Goal: Task Accomplishment & Management: Complete application form

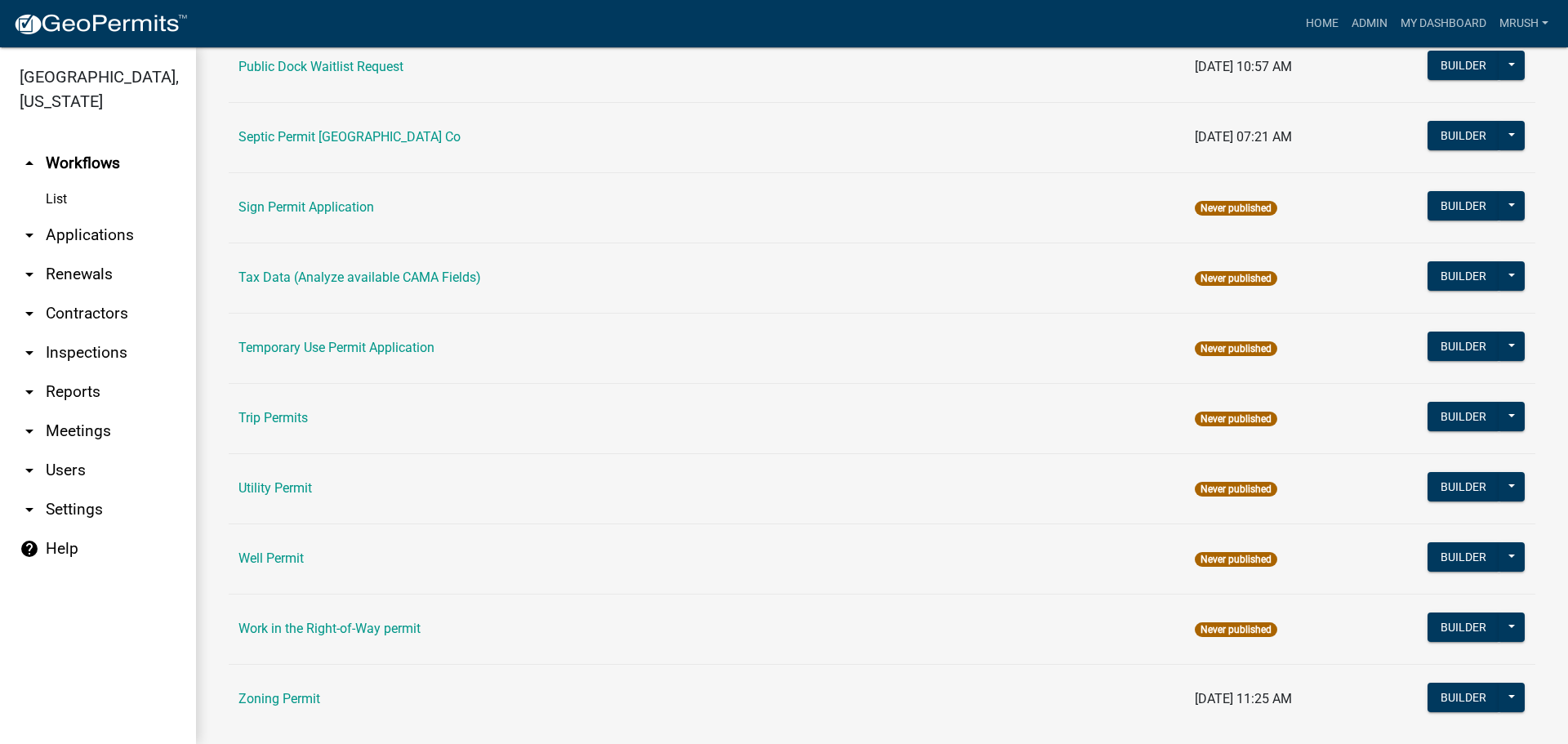
scroll to position [778, 0]
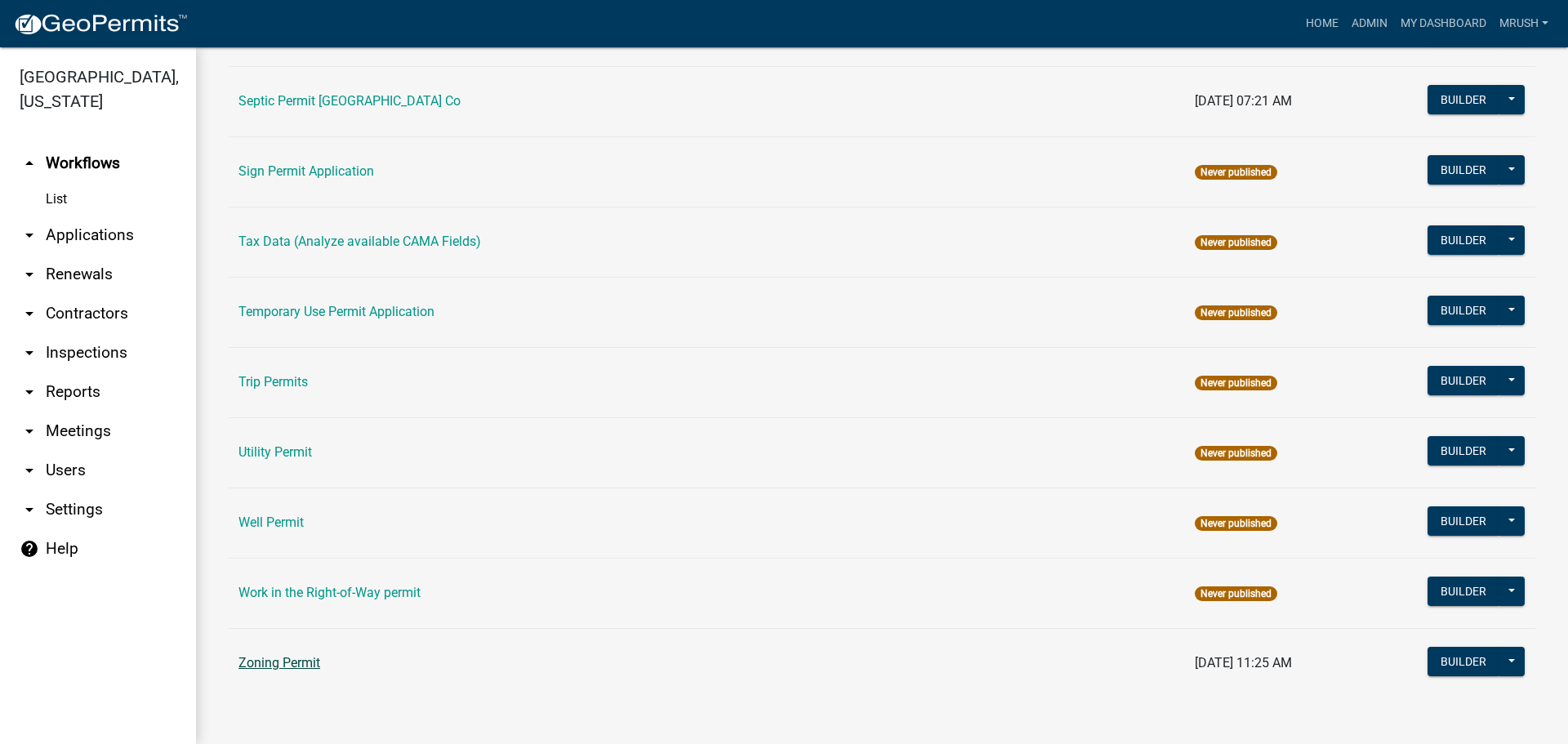
click at [277, 660] on link "Zoning Permit" at bounding box center [279, 663] width 81 height 15
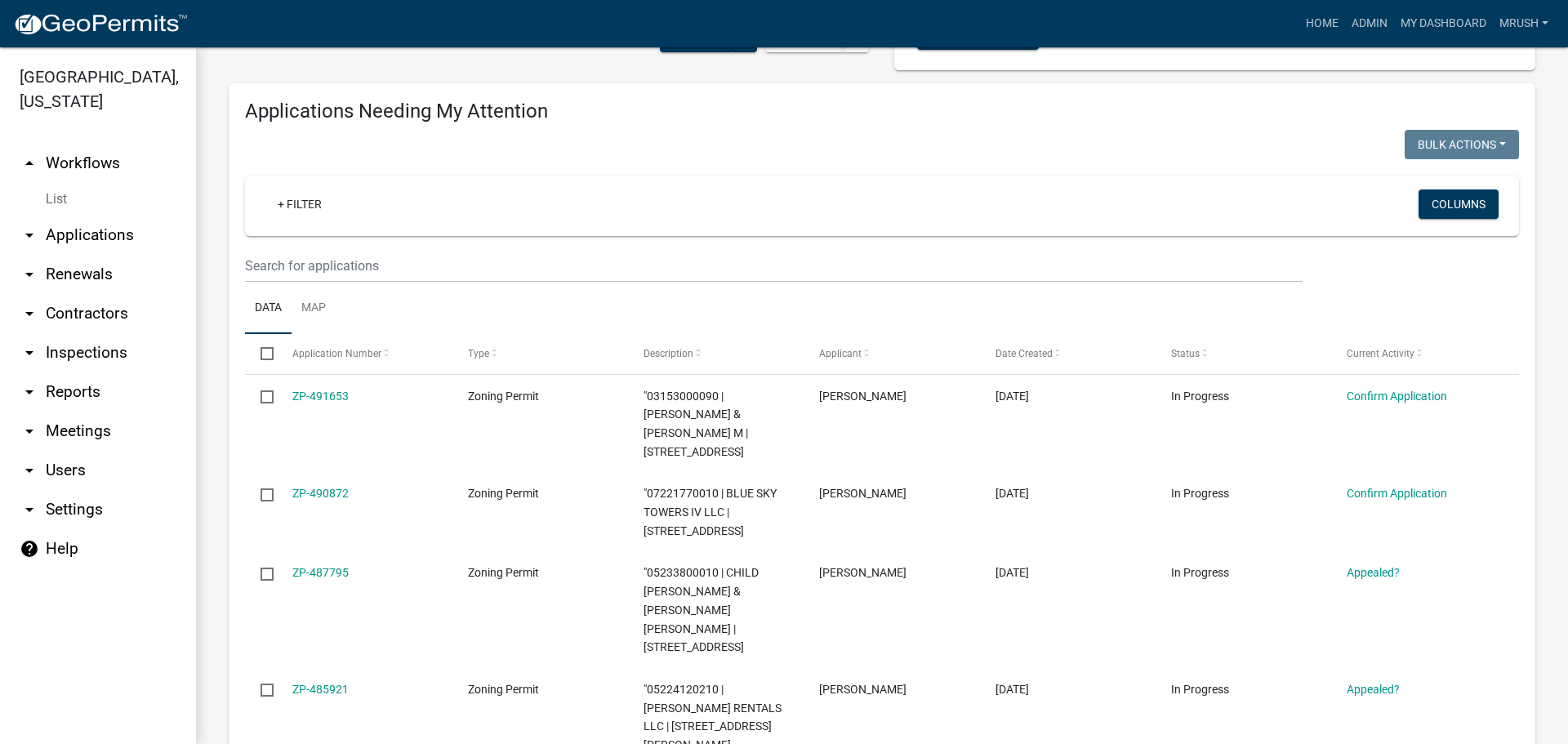
scroll to position [179, 0]
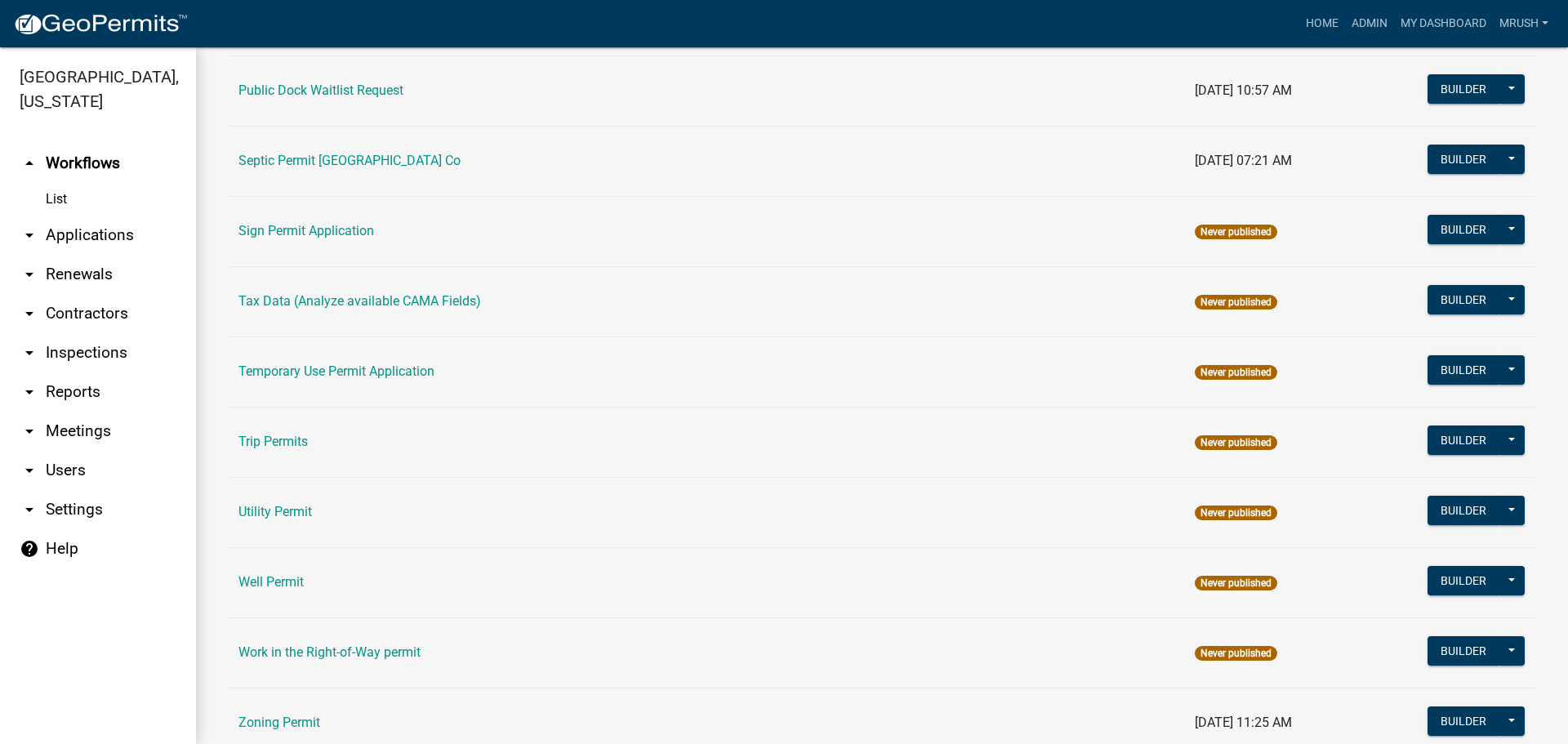
scroll to position [778, 0]
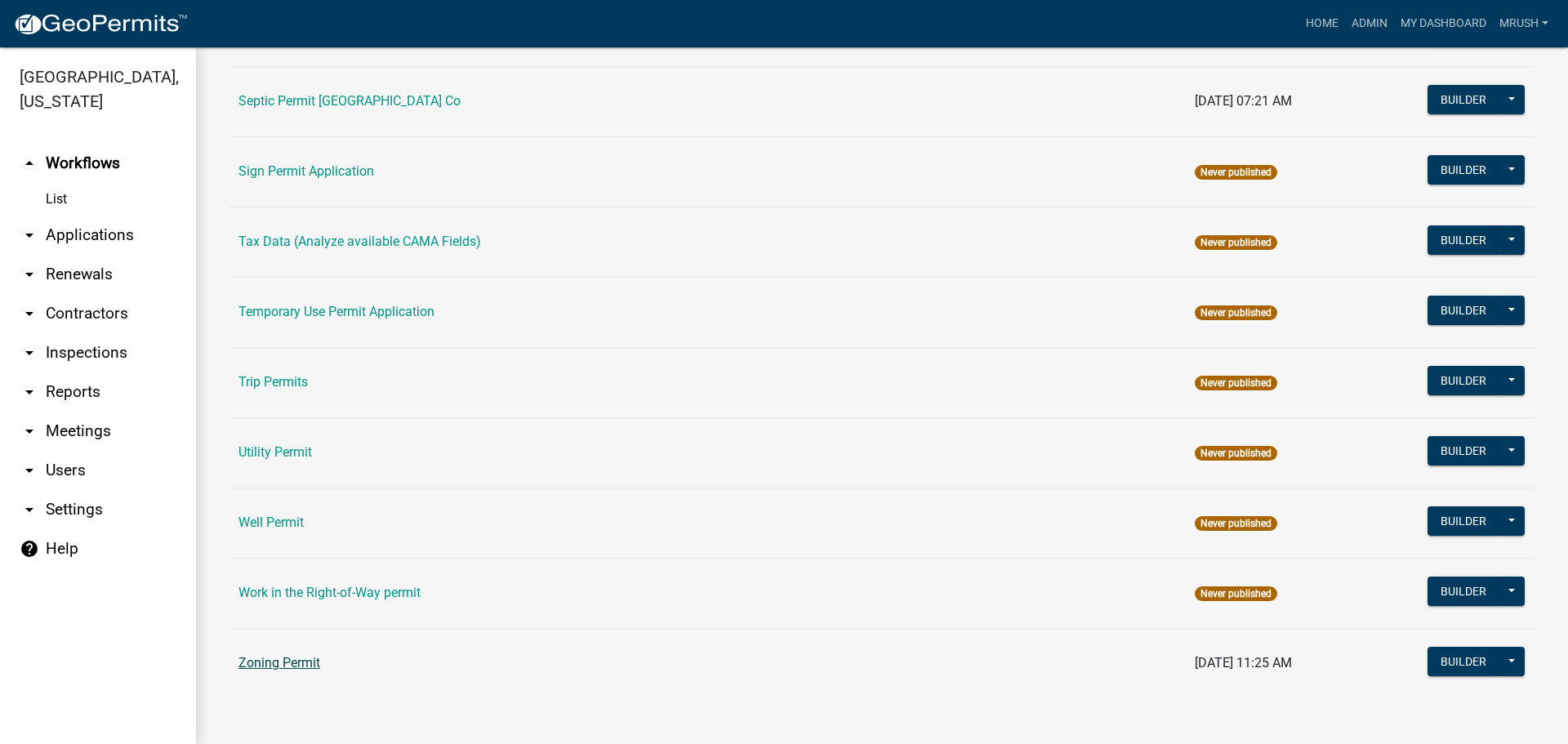
click at [302, 661] on link "Zoning Permit" at bounding box center [279, 663] width 81 height 15
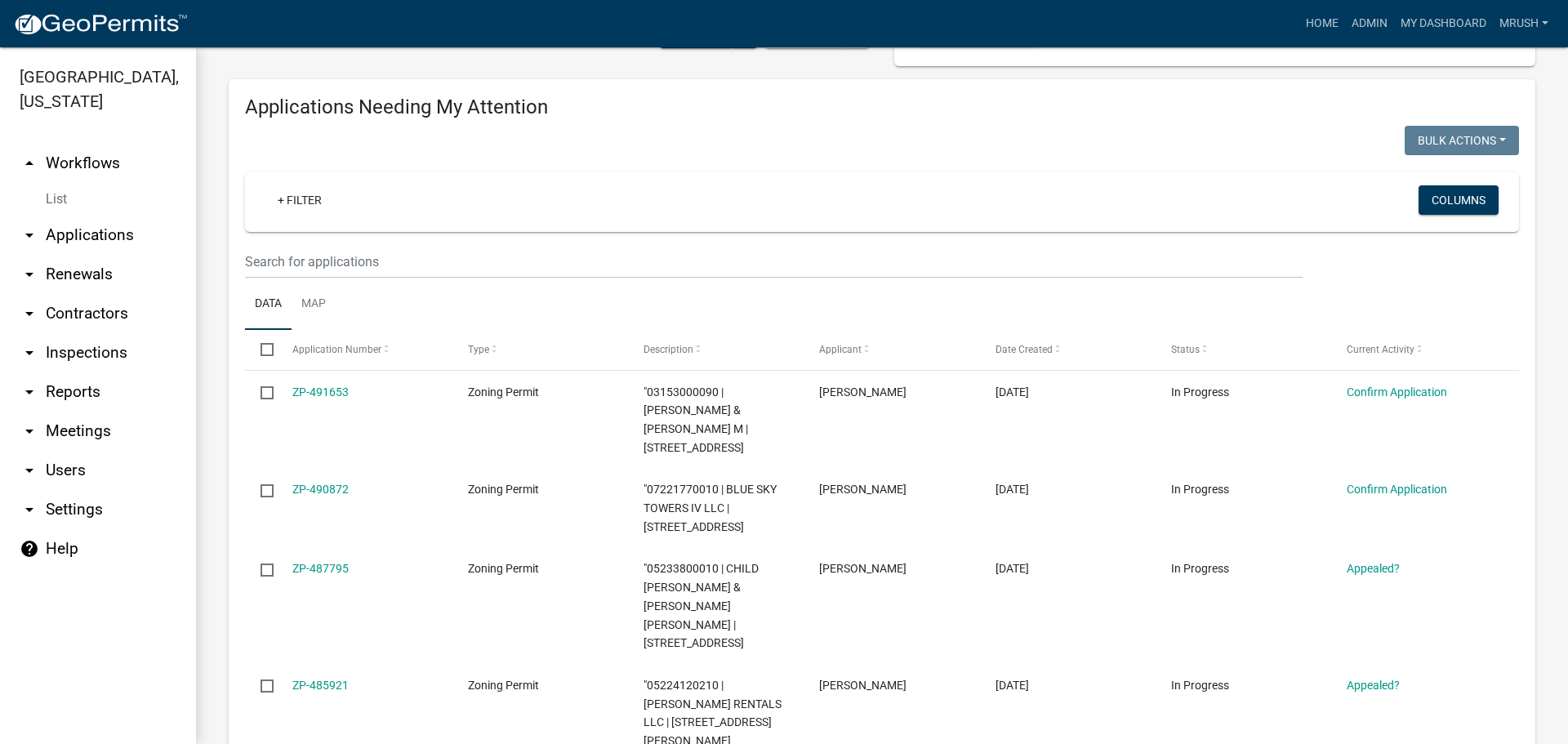
scroll to position [198, 0]
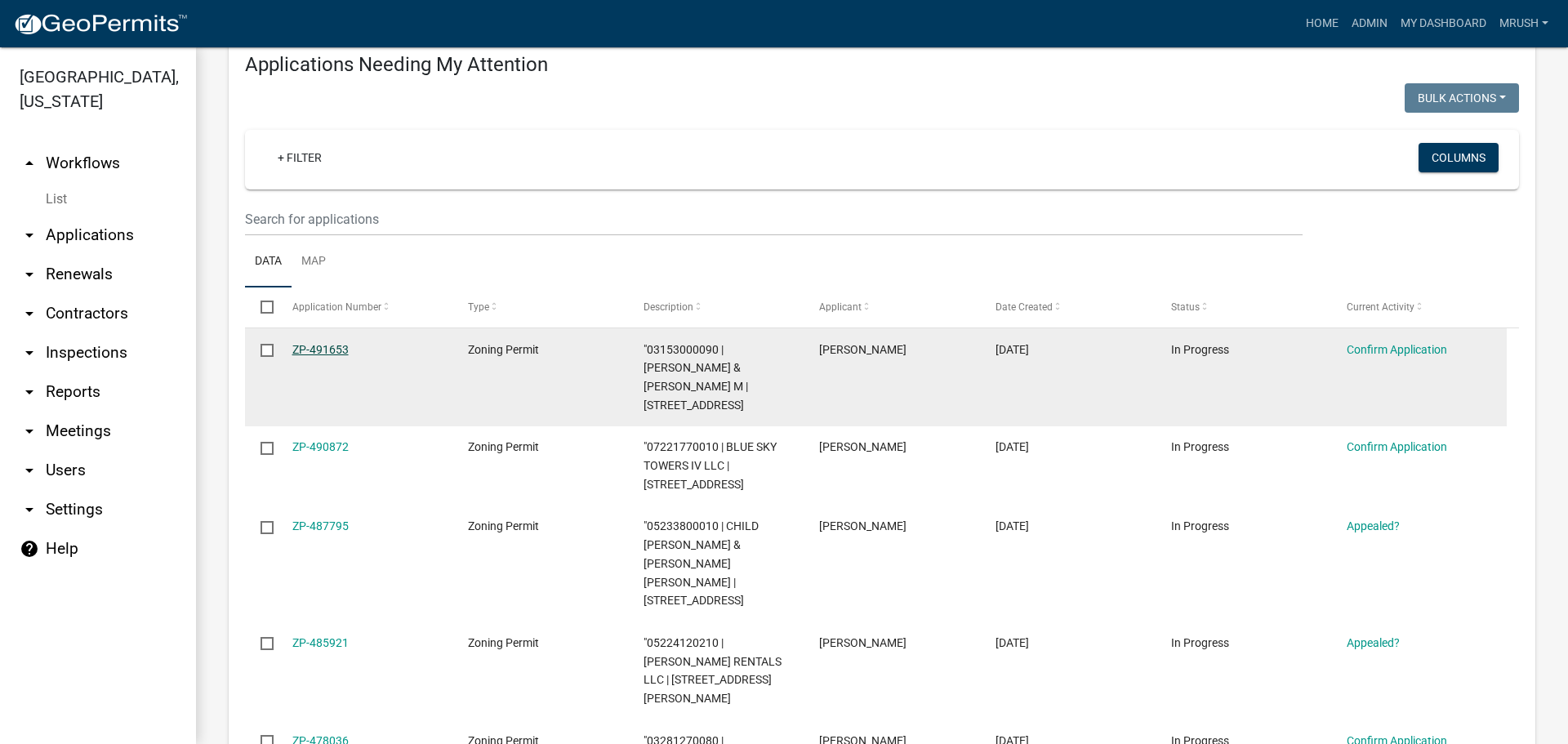
click at [326, 351] on link "ZP-491653" at bounding box center [320, 349] width 57 height 13
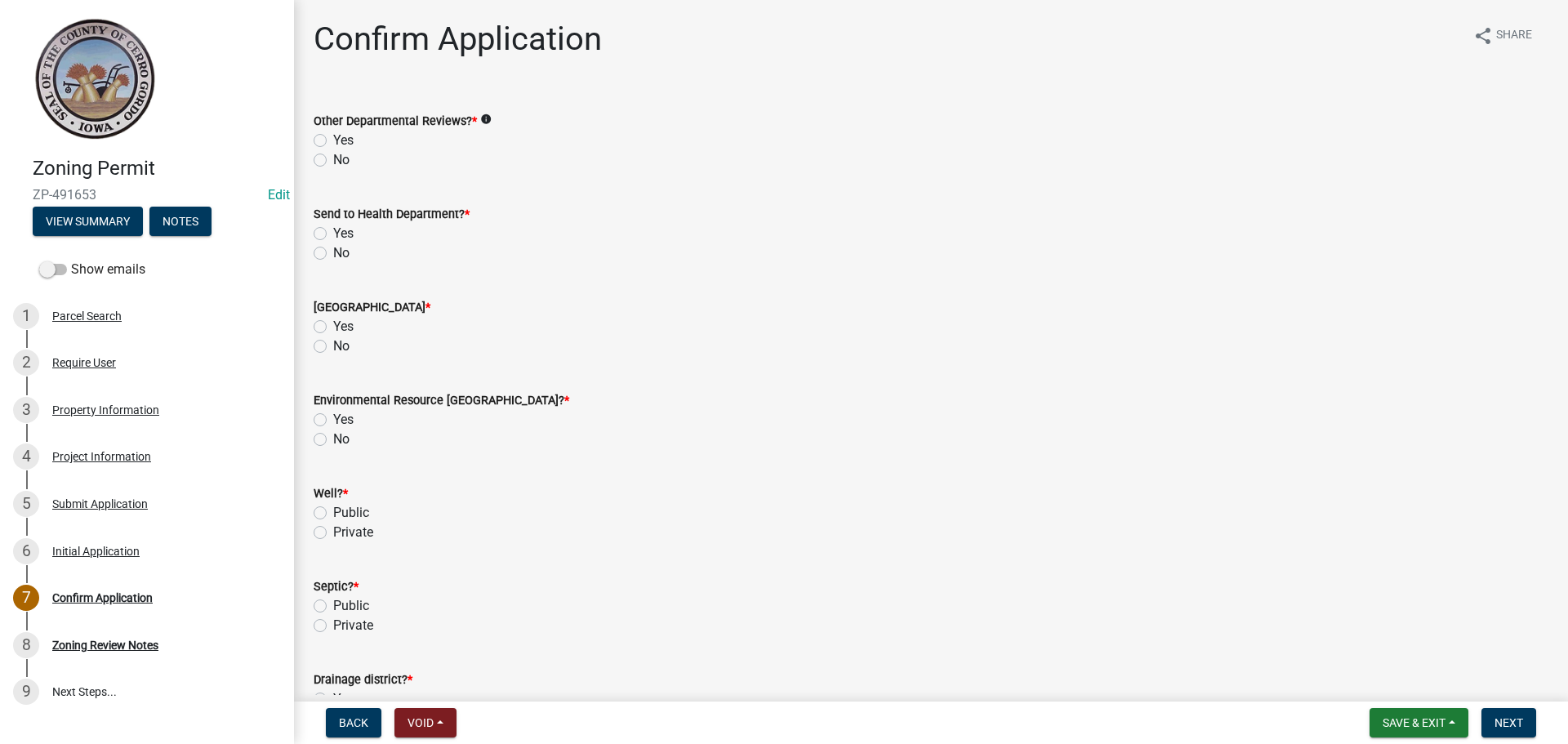
click at [334, 141] on label "Yes" at bounding box center [344, 140] width 20 height 19
click at [334, 141] on input "Yes" at bounding box center [339, 135] width 11 height 11
radio input "true"
click at [334, 233] on label "Yes" at bounding box center [344, 233] width 20 height 19
click at [334, 233] on input "Yes" at bounding box center [339, 229] width 11 height 11
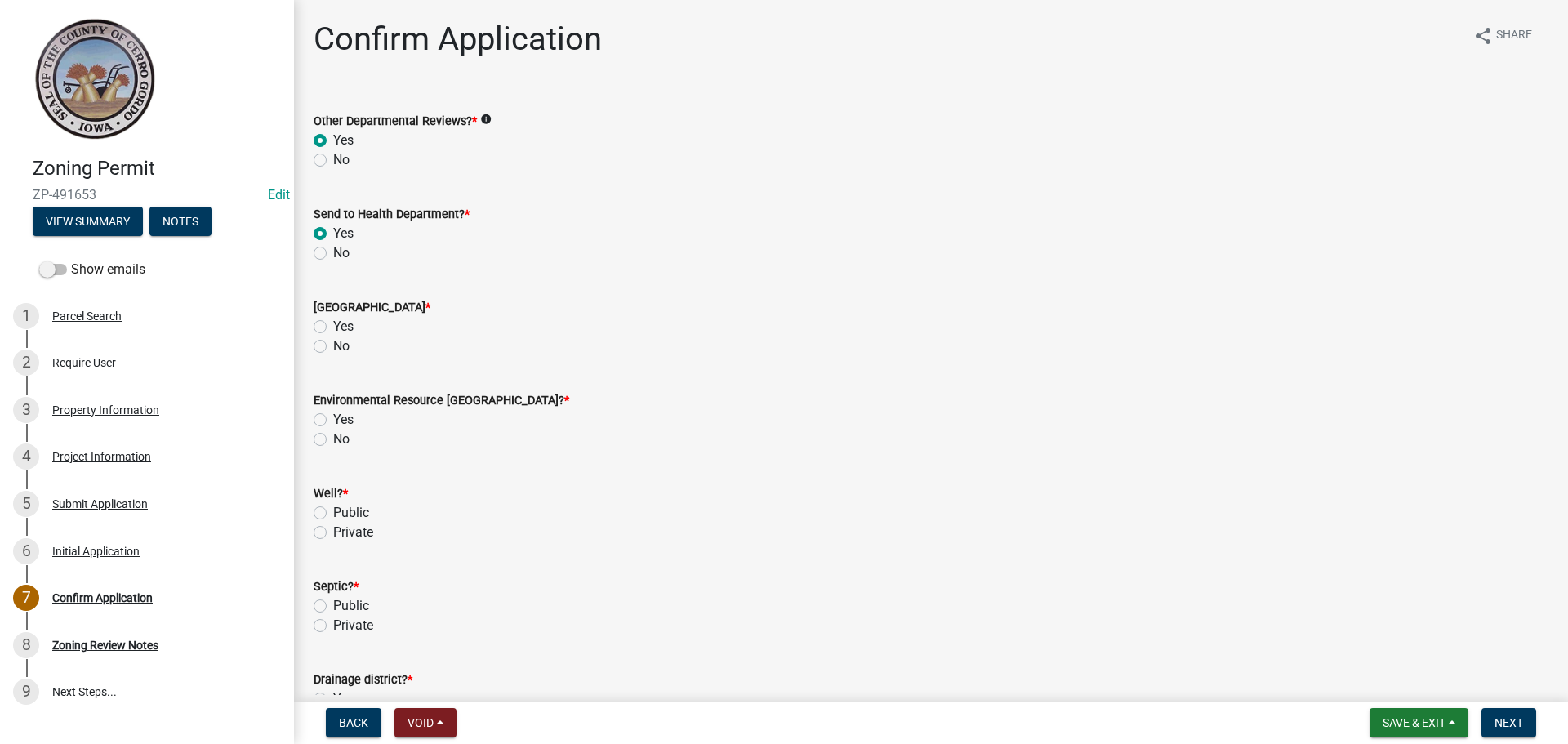
radio input "true"
click at [334, 344] on label "No" at bounding box center [341, 345] width 16 height 19
click at [334, 344] on input "No" at bounding box center [339, 341] width 11 height 11
radio input "true"
click at [334, 435] on label "No" at bounding box center [341, 438] width 16 height 19
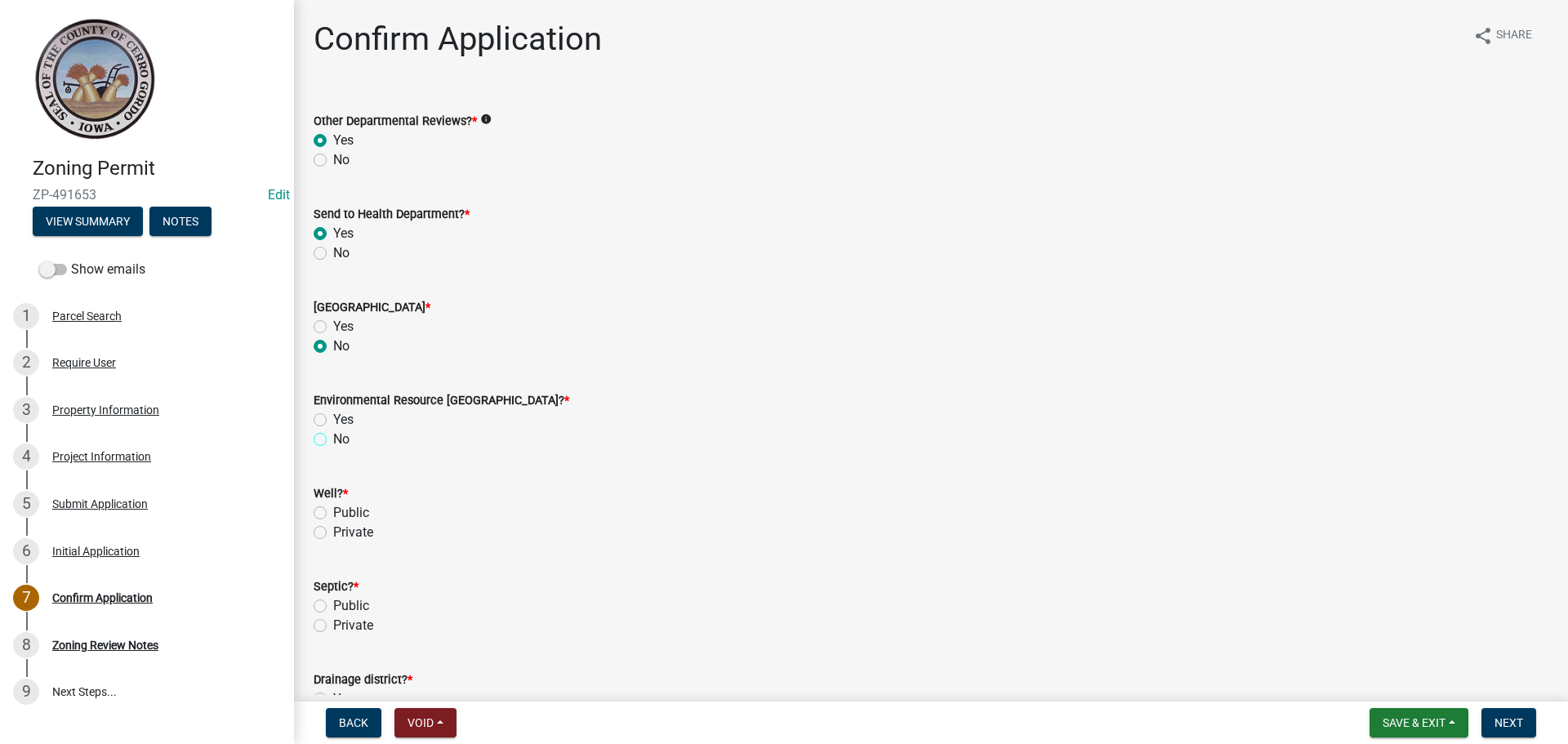
click at [334, 435] on input "No" at bounding box center [339, 434] width 11 height 11
radio input "true"
click at [334, 532] on label "Private" at bounding box center [353, 532] width 40 height 19
click at [334, 532] on input "Private" at bounding box center [339, 527] width 11 height 11
radio input "true"
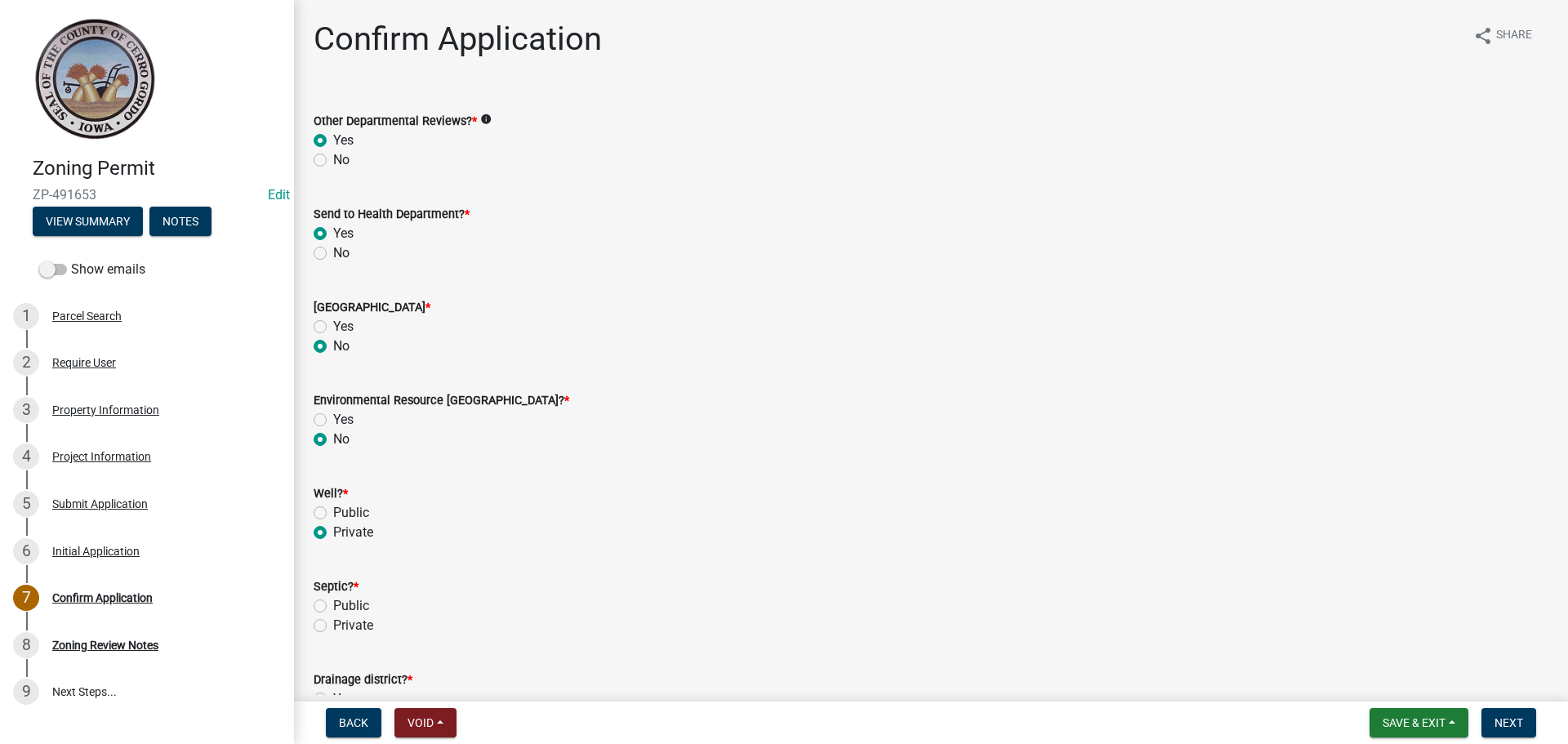
click at [334, 626] on label "Private" at bounding box center [353, 625] width 40 height 19
click at [334, 626] on input "Private" at bounding box center [339, 620] width 11 height 11
radio input "true"
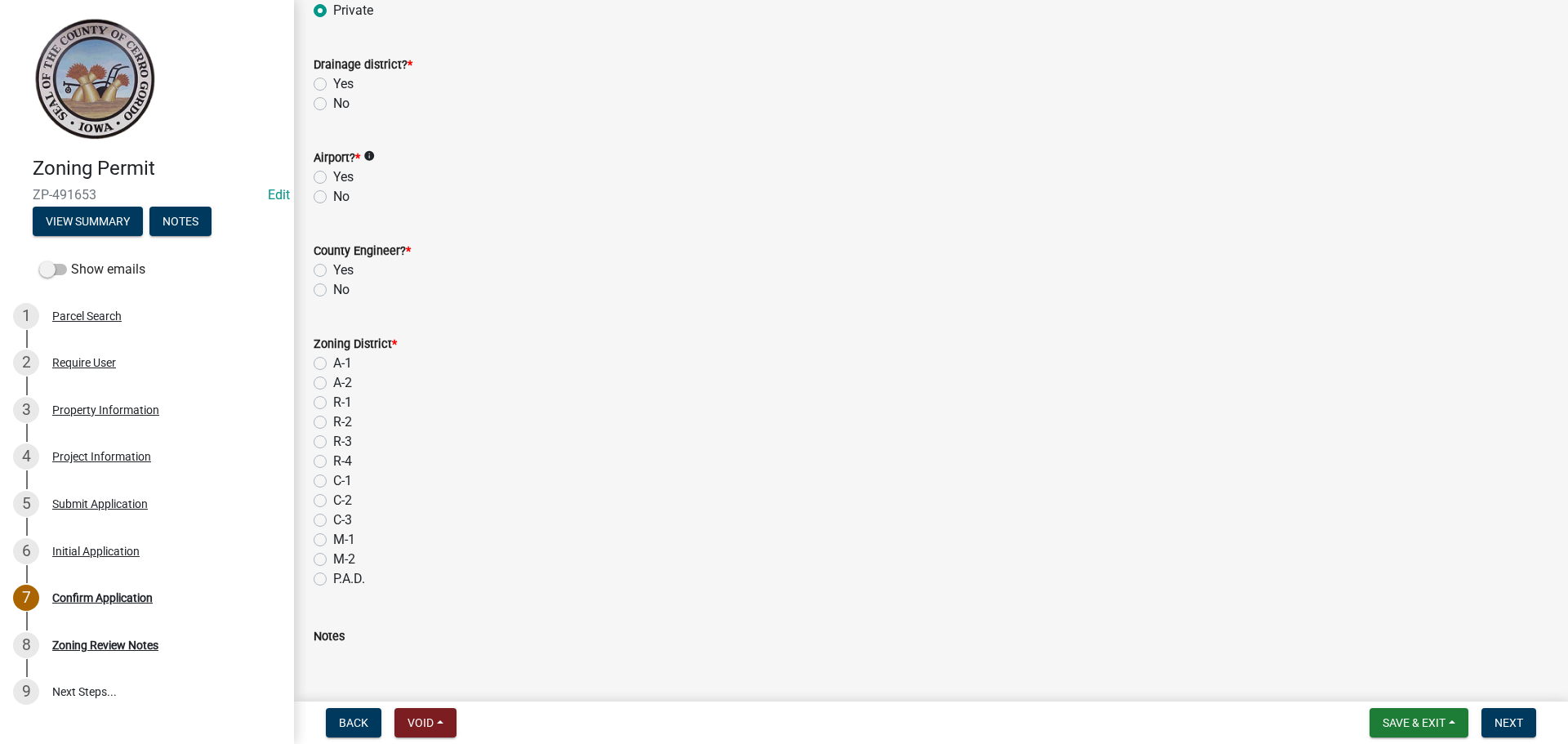
scroll to position [628, 0]
click at [334, 69] on label "Yes" at bounding box center [344, 70] width 20 height 19
click at [334, 69] on input "Yes" at bounding box center [339, 66] width 11 height 11
radio input "true"
click at [334, 182] on label "No" at bounding box center [341, 183] width 16 height 19
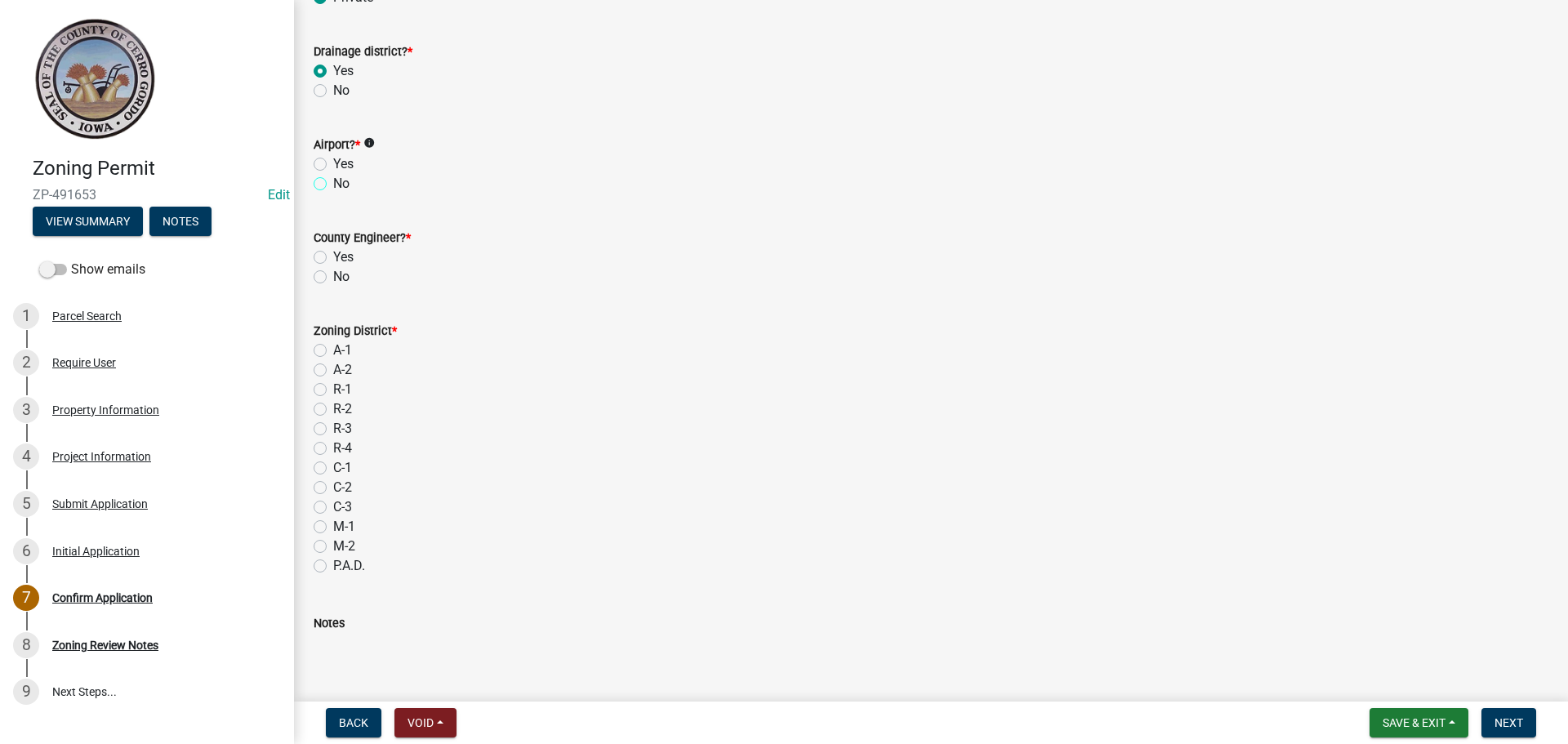
click at [334, 182] on input "No" at bounding box center [339, 179] width 11 height 11
radio input "true"
click at [334, 260] on label "Yes" at bounding box center [344, 256] width 20 height 19
click at [334, 258] on input "Yes" at bounding box center [339, 252] width 11 height 11
radio input "true"
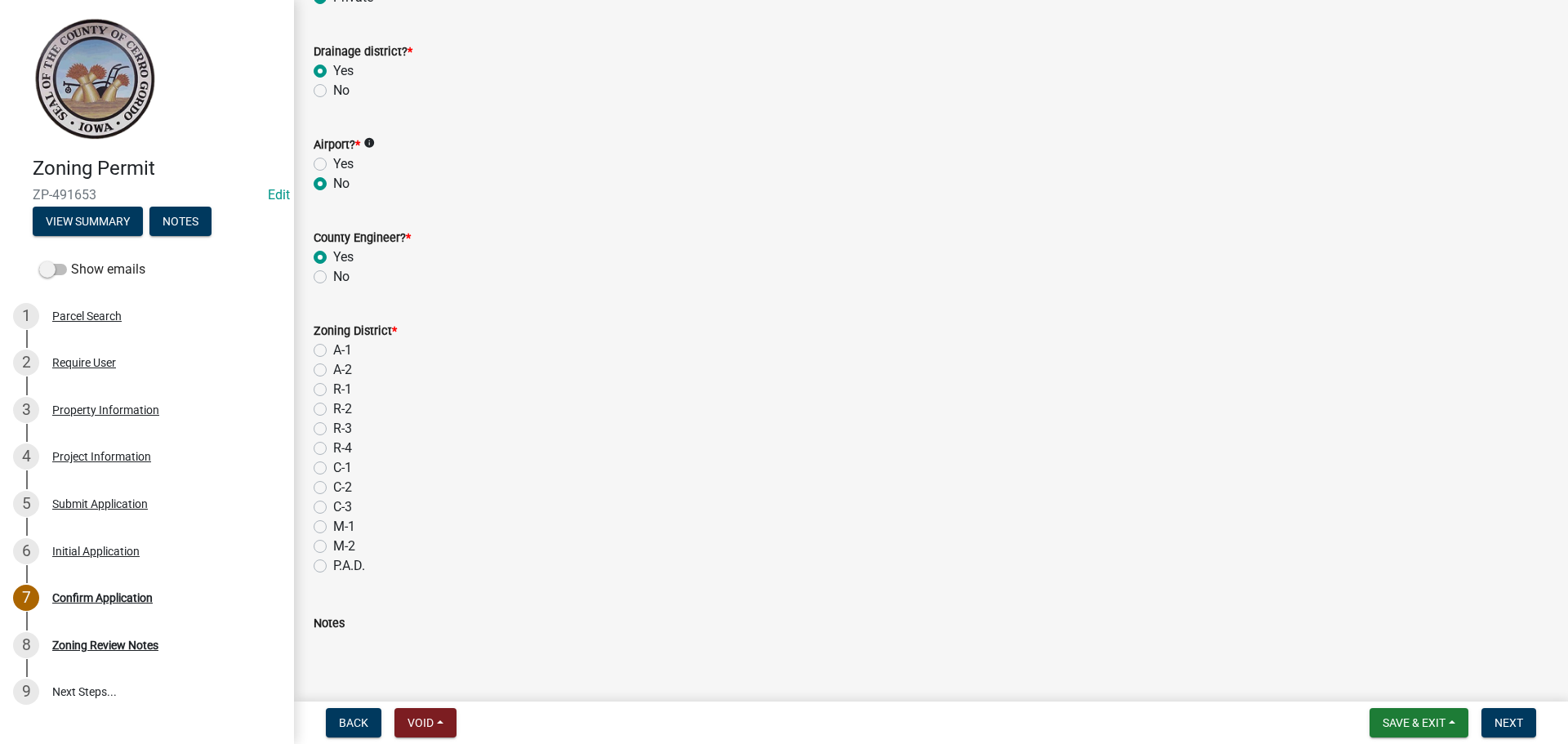
click at [334, 392] on label "R-1" at bounding box center [343, 389] width 19 height 19
click at [334, 390] on input "R-1" at bounding box center [339, 385] width 11 height 11
radio input "true"
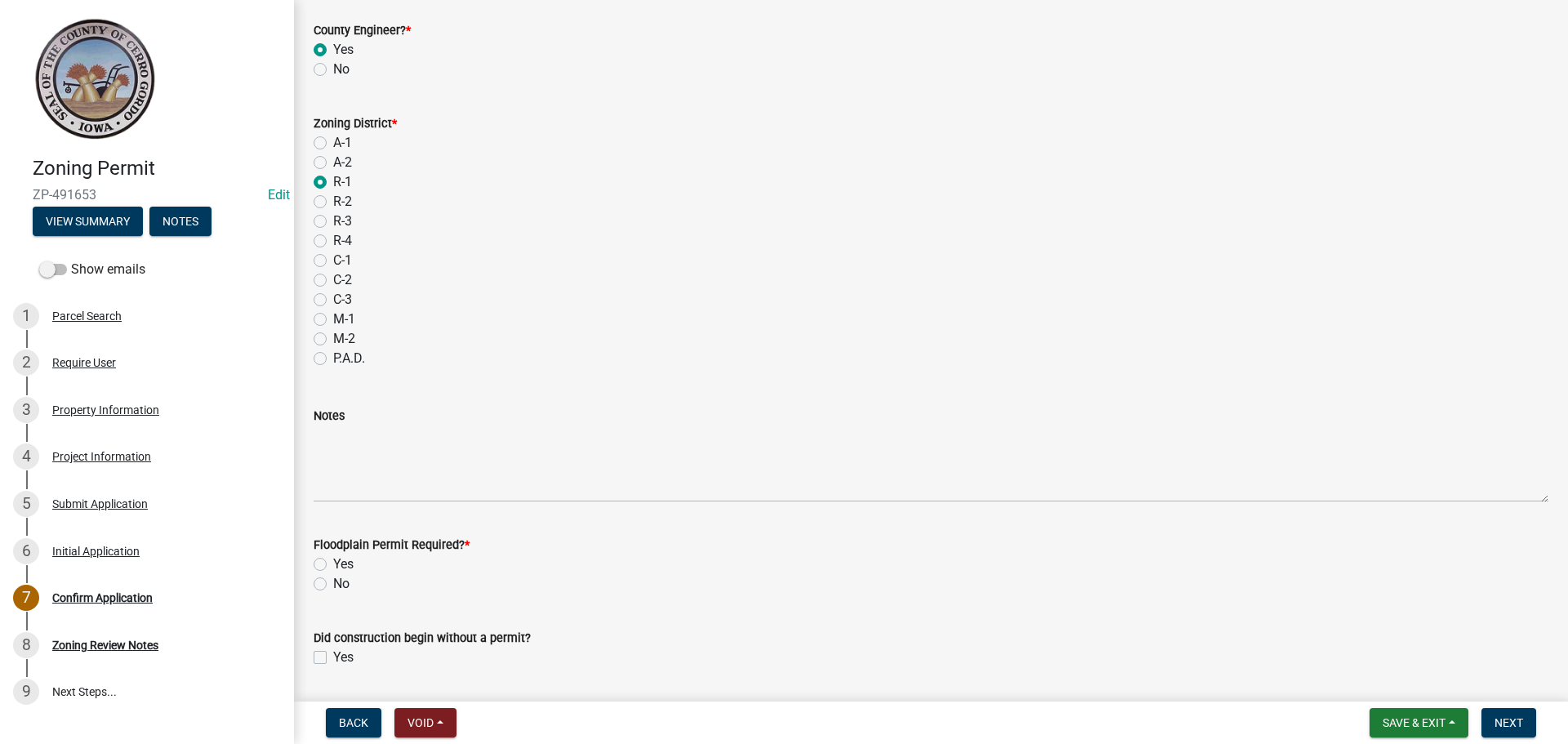
scroll to position [886, 0]
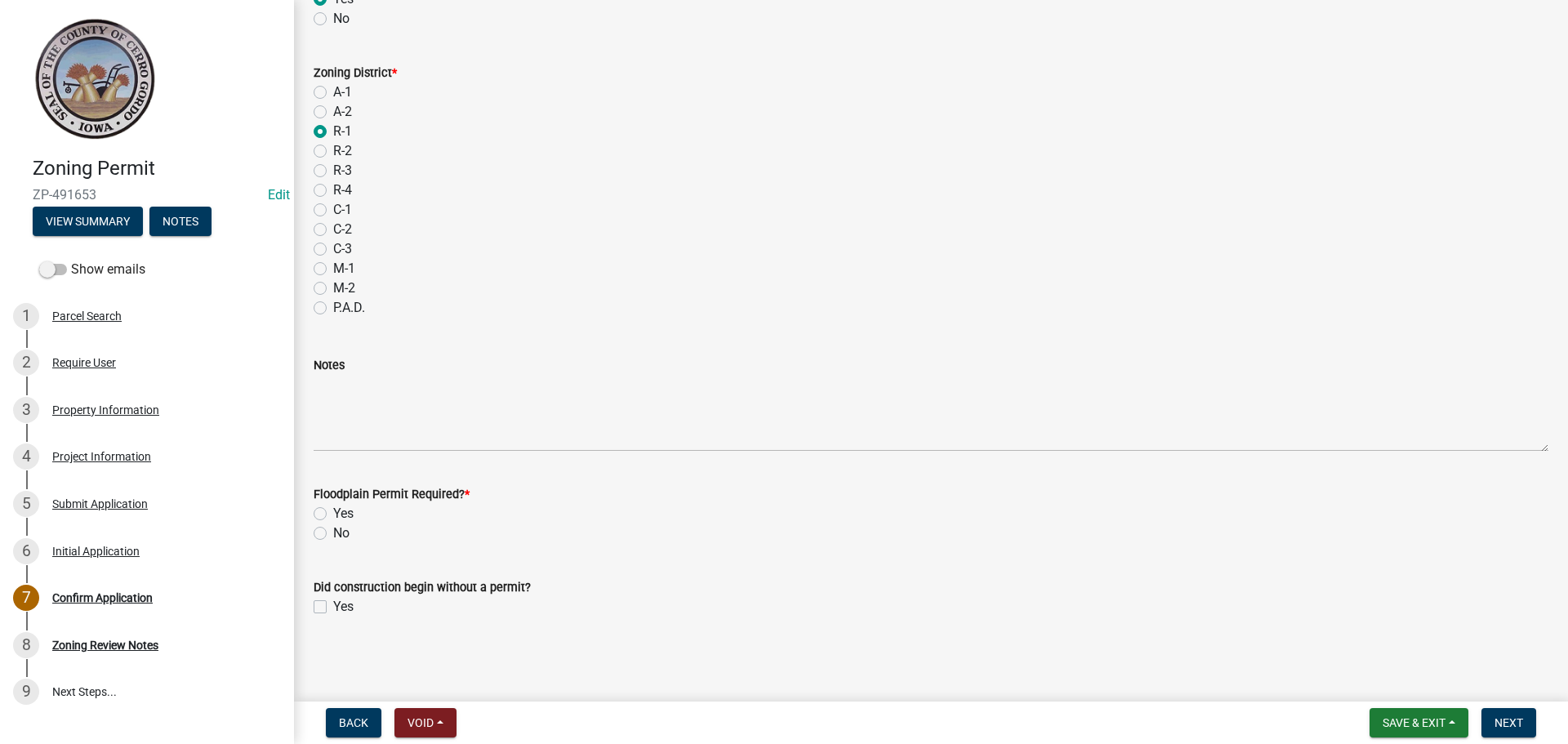
click at [334, 531] on label "No" at bounding box center [341, 532] width 16 height 19
click at [334, 531] on input "No" at bounding box center [339, 528] width 11 height 11
radio input "true"
click at [334, 607] on label "Yes" at bounding box center [344, 606] width 20 height 19
click at [334, 607] on input "Yes" at bounding box center [339, 602] width 11 height 11
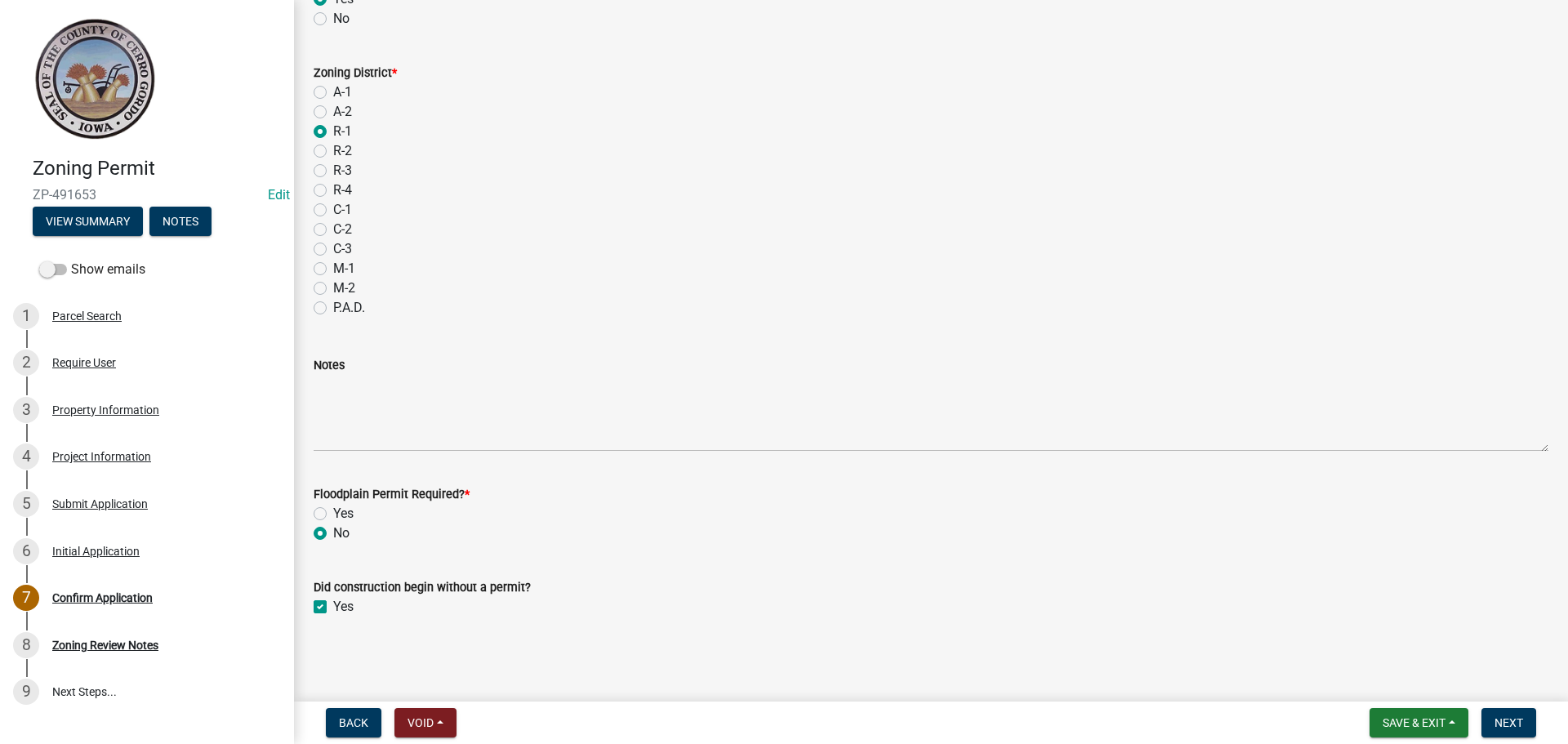
checkbox input "true"
click at [1516, 719] on span "Next" at bounding box center [1510, 722] width 29 height 13
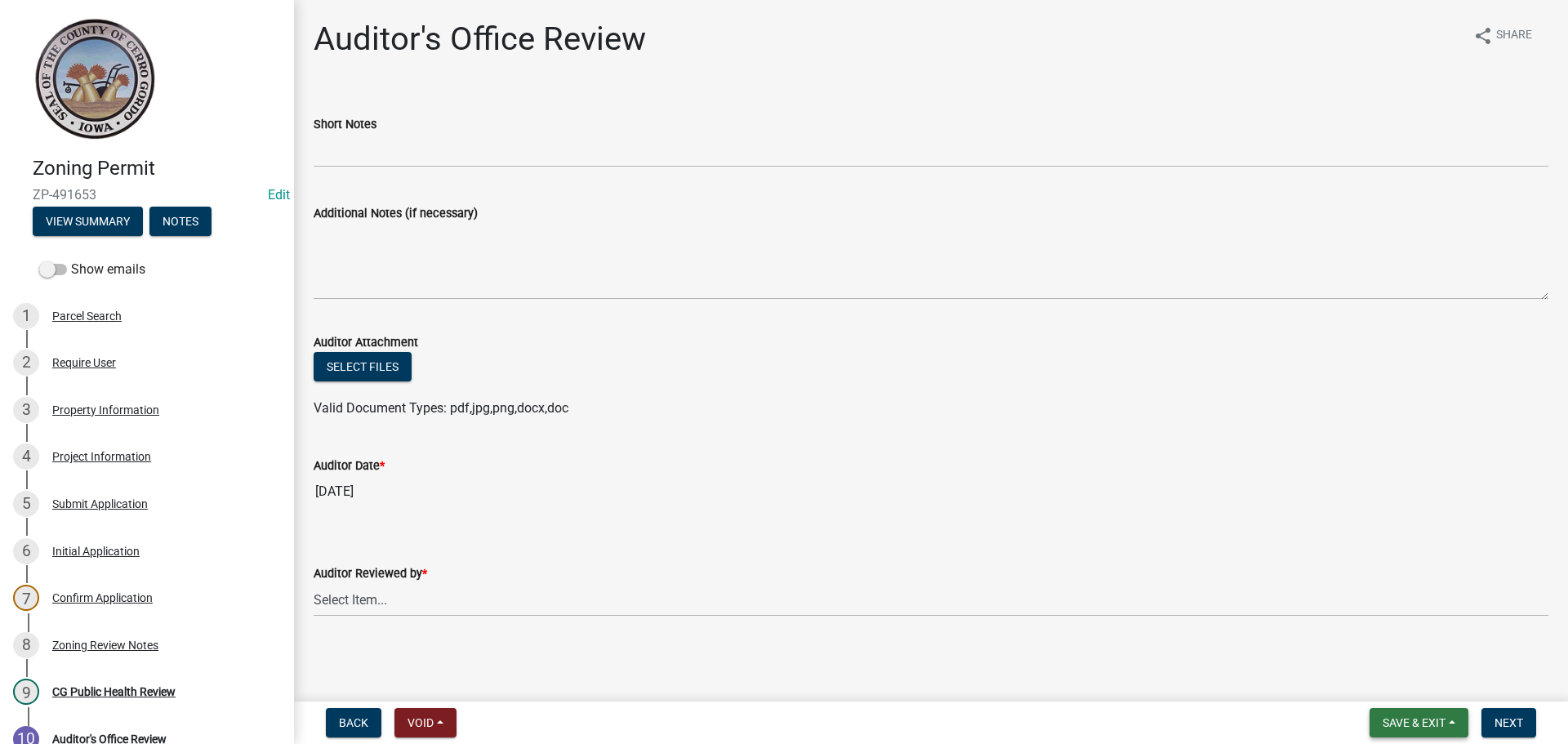
click at [1419, 722] on span "Save & Exit" at bounding box center [1414, 722] width 63 height 13
click at [1411, 680] on button "Save & Exit" at bounding box center [1403, 680] width 130 height 39
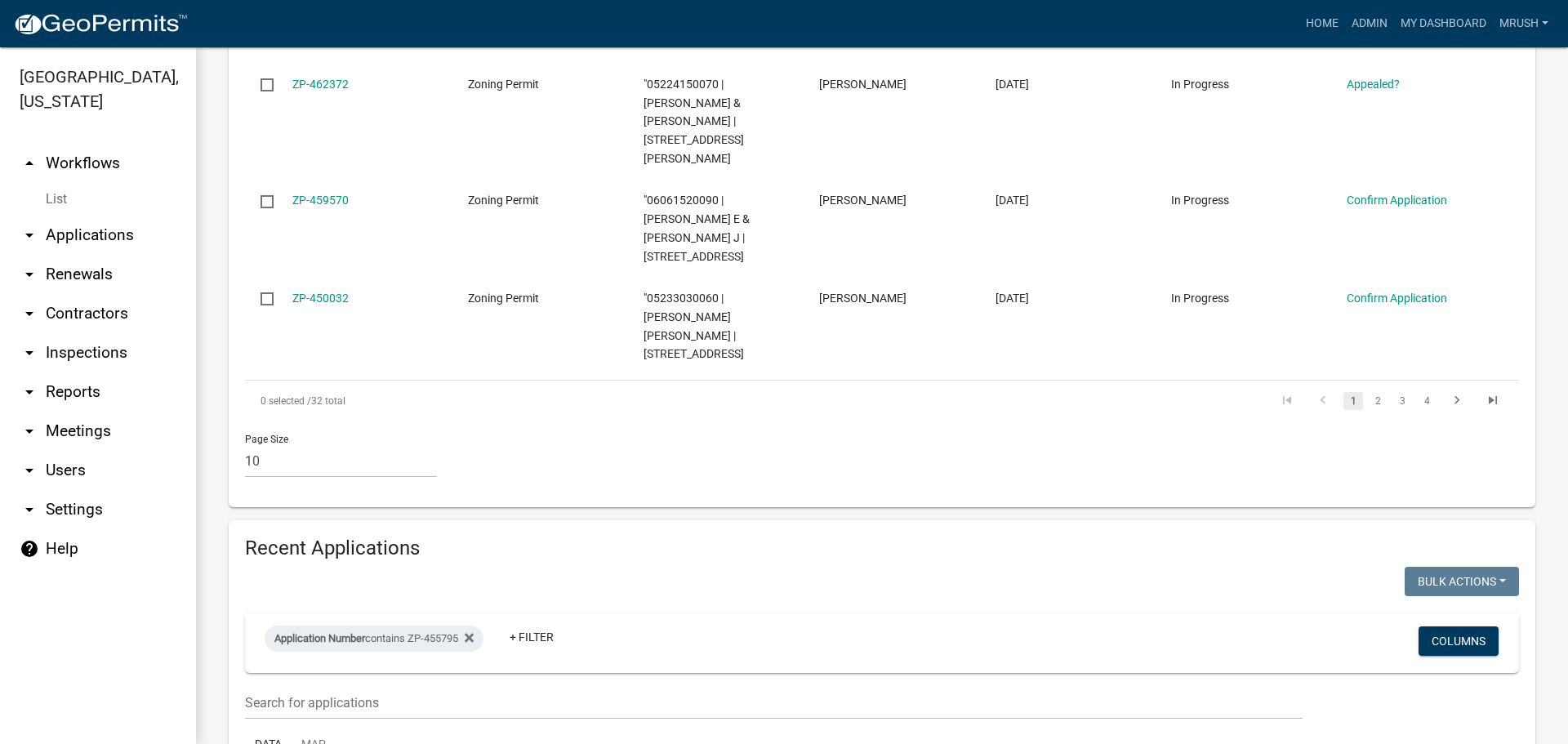
scroll to position [1190, 0]
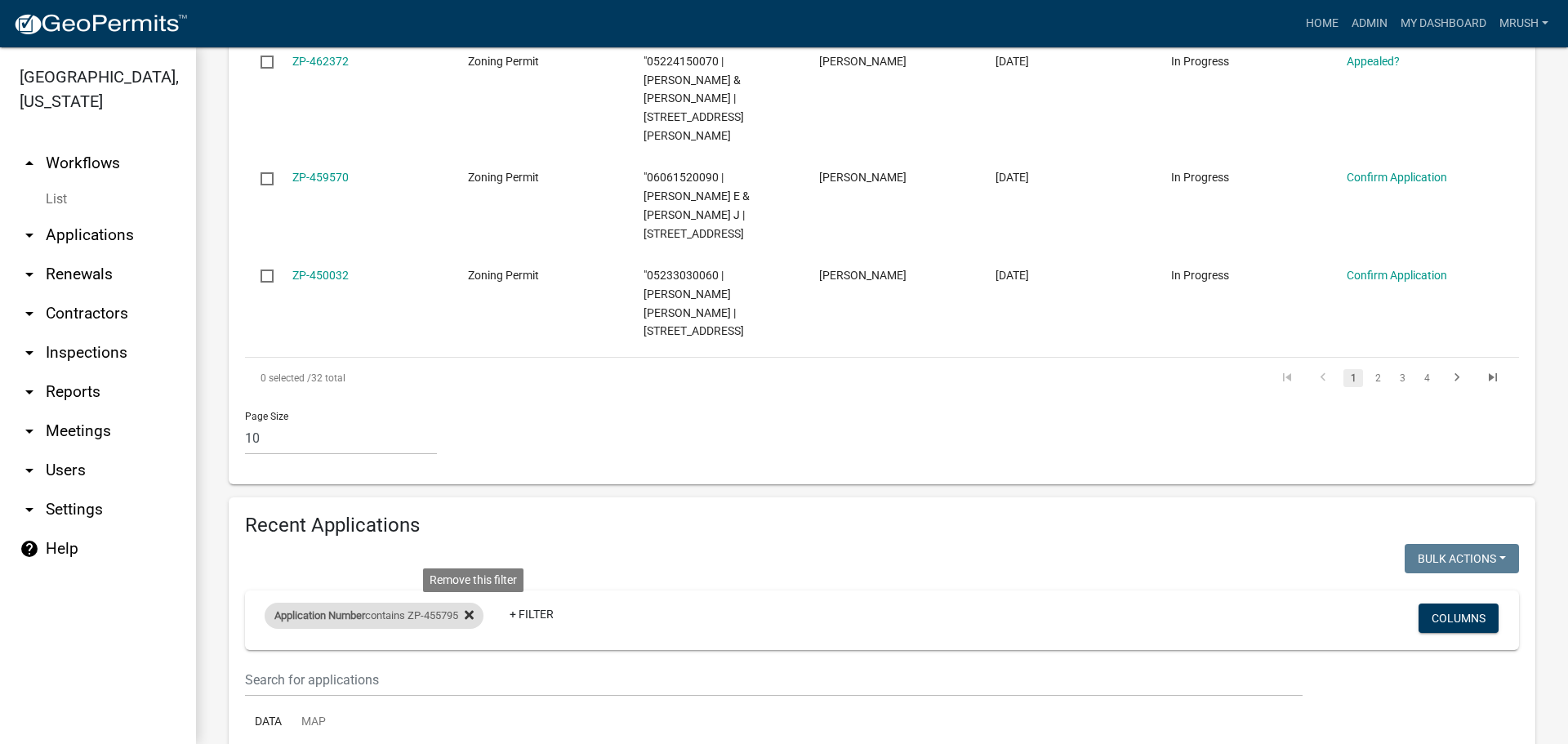
click at [474, 610] on icon at bounding box center [469, 614] width 9 height 9
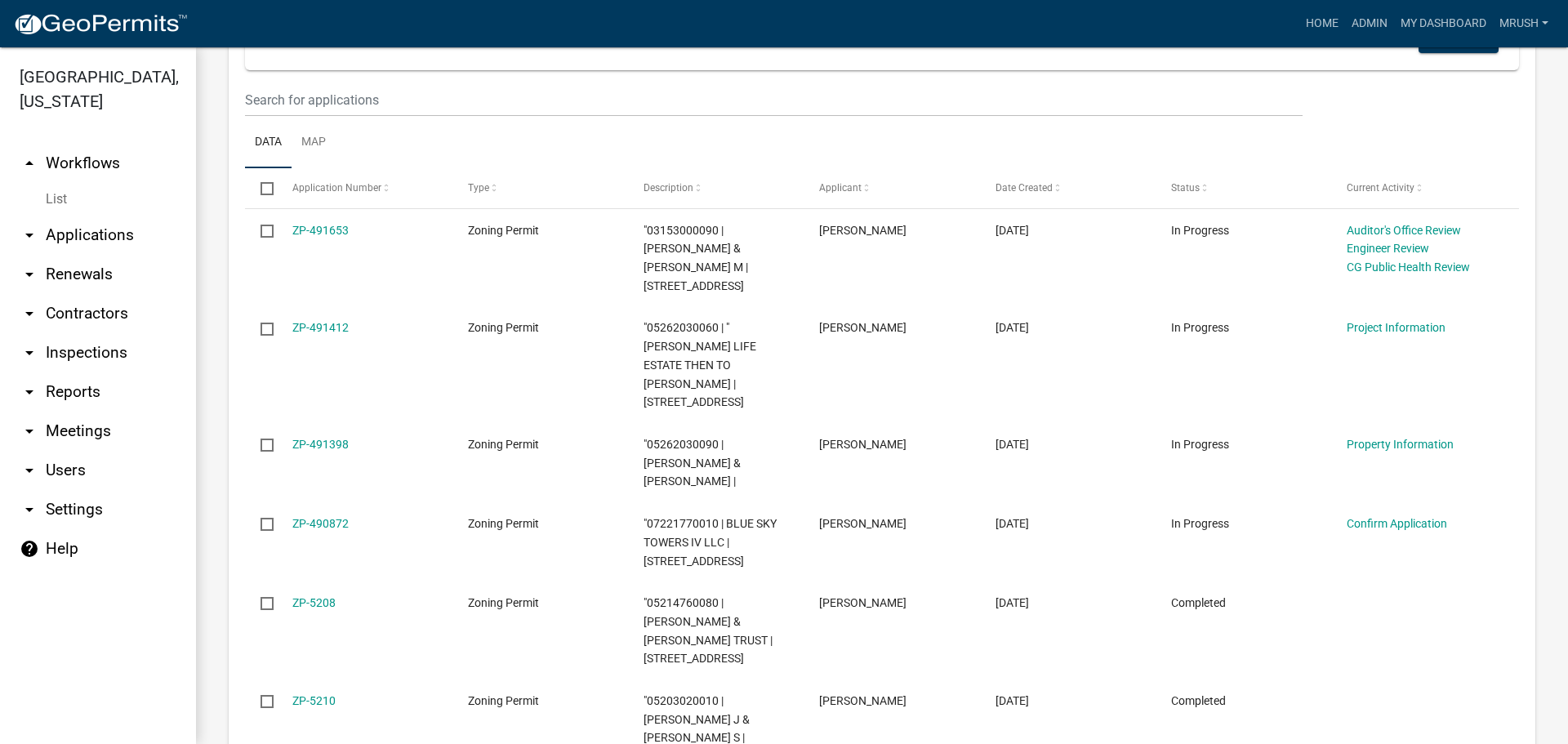
scroll to position [1812, 0]
